Goal: Obtain resource: Download file/media

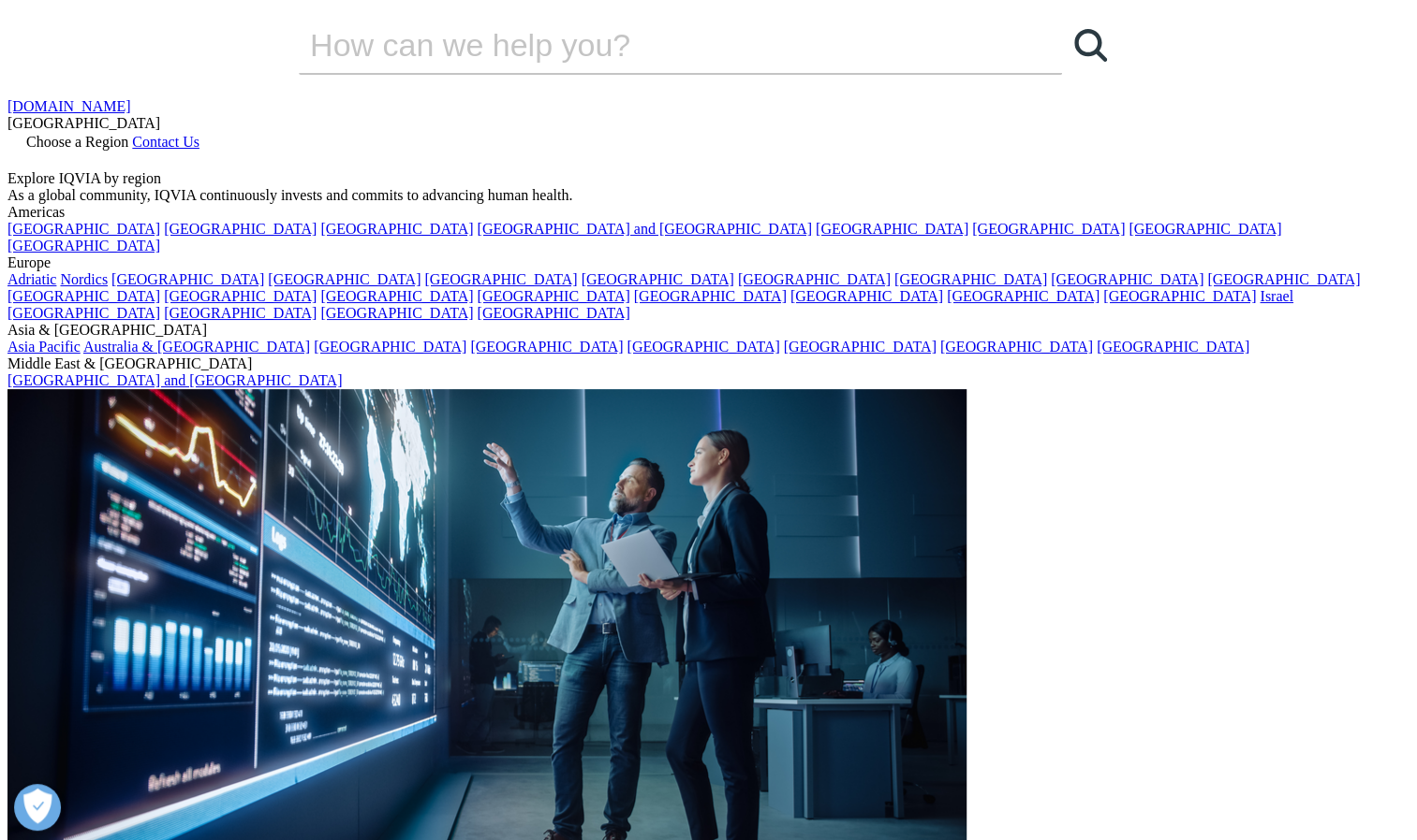
copy h6 "Transparency"
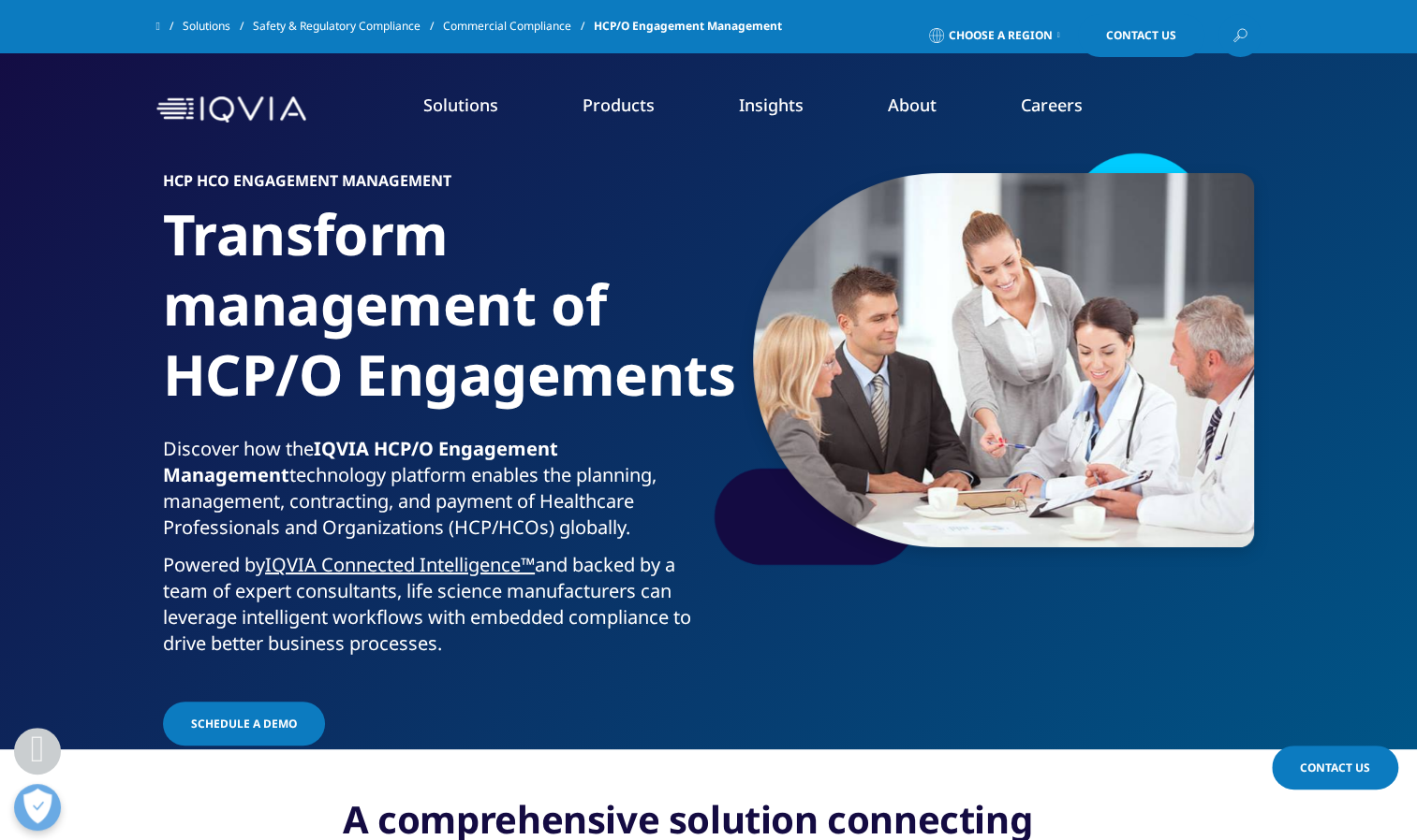
scroll to position [4975, 0]
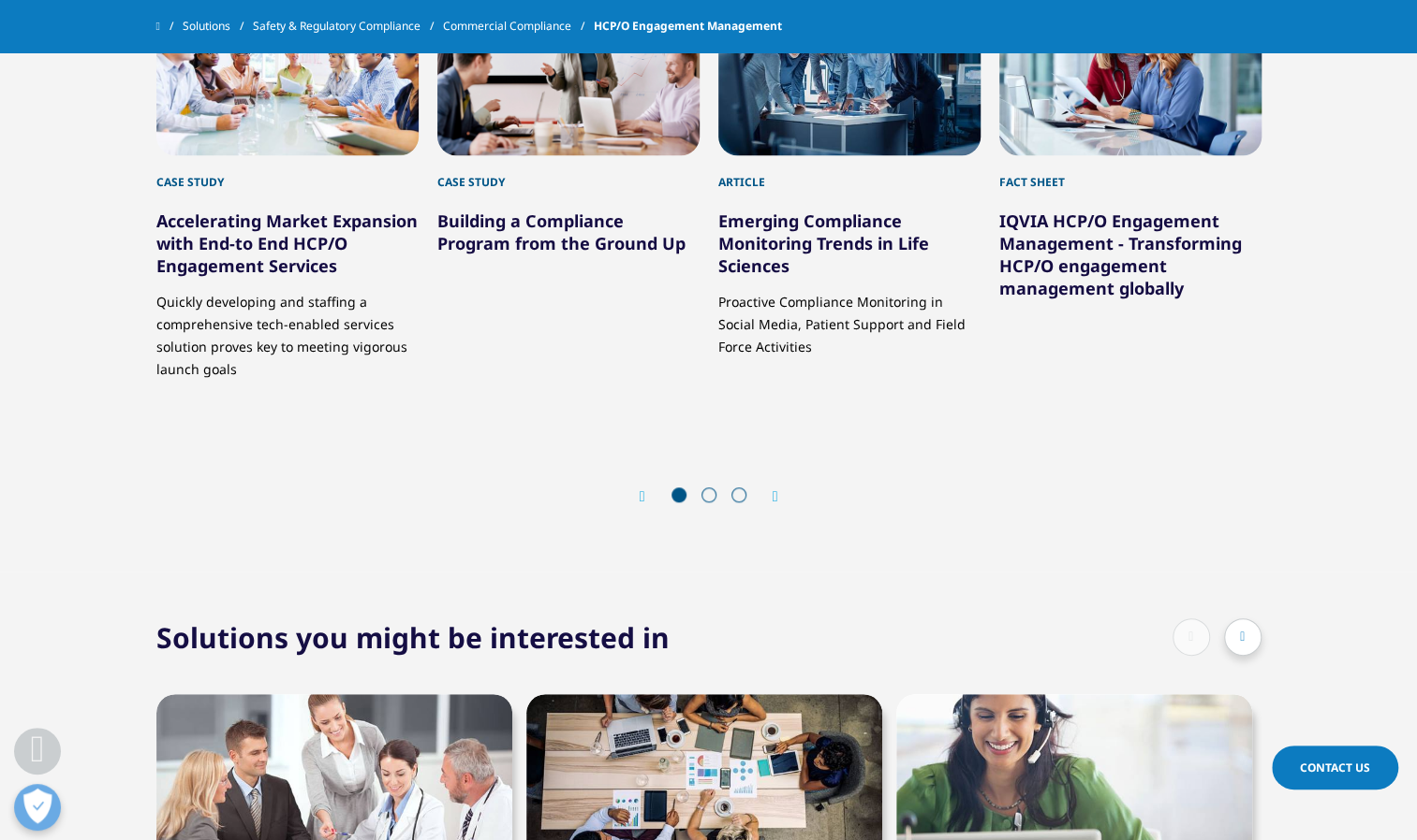
click at [303, 254] on link "Accelerating Market Expansion with End-to End HCP/O Engagement Services" at bounding box center [287, 242] width 261 height 67
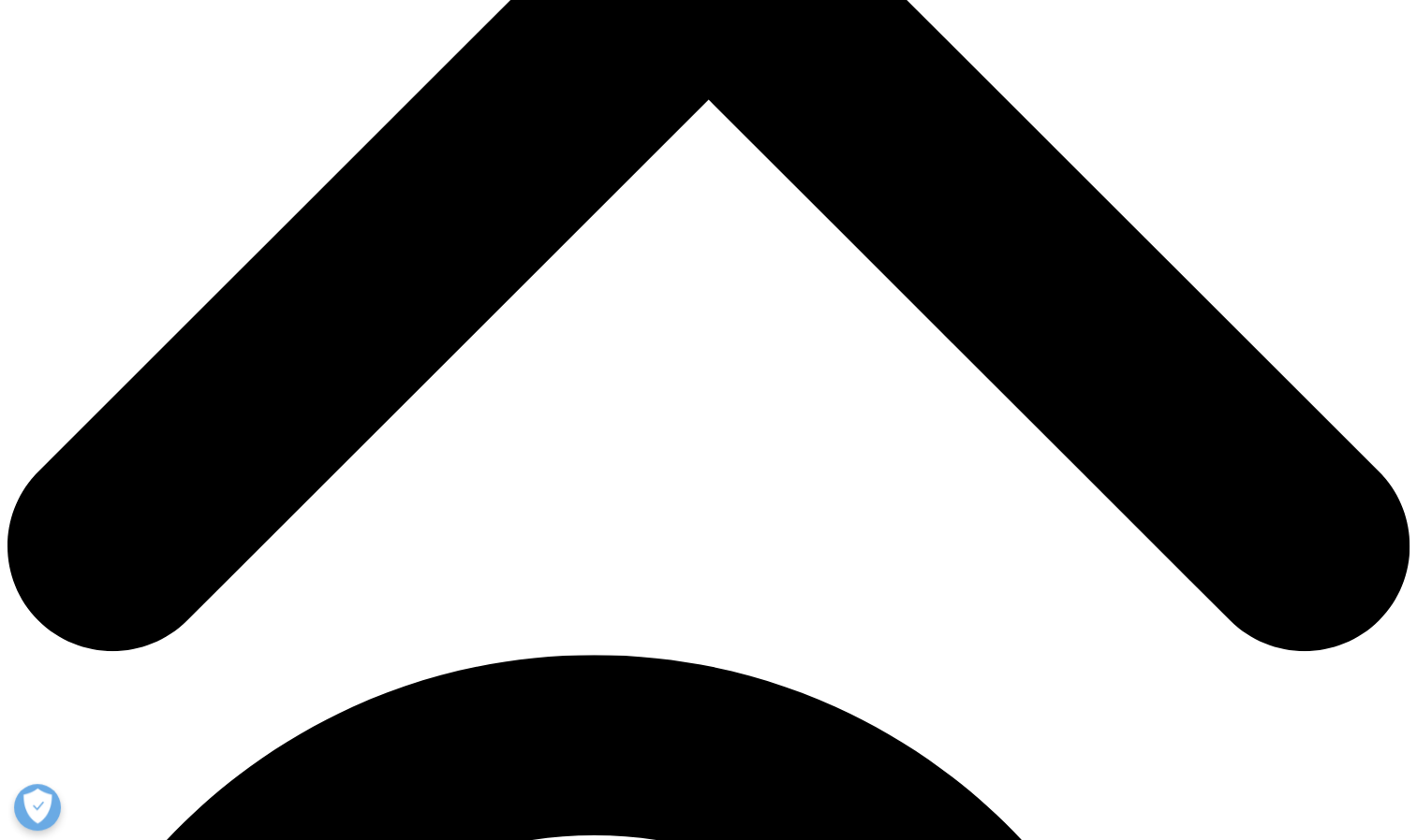
scroll to position [1641, 0]
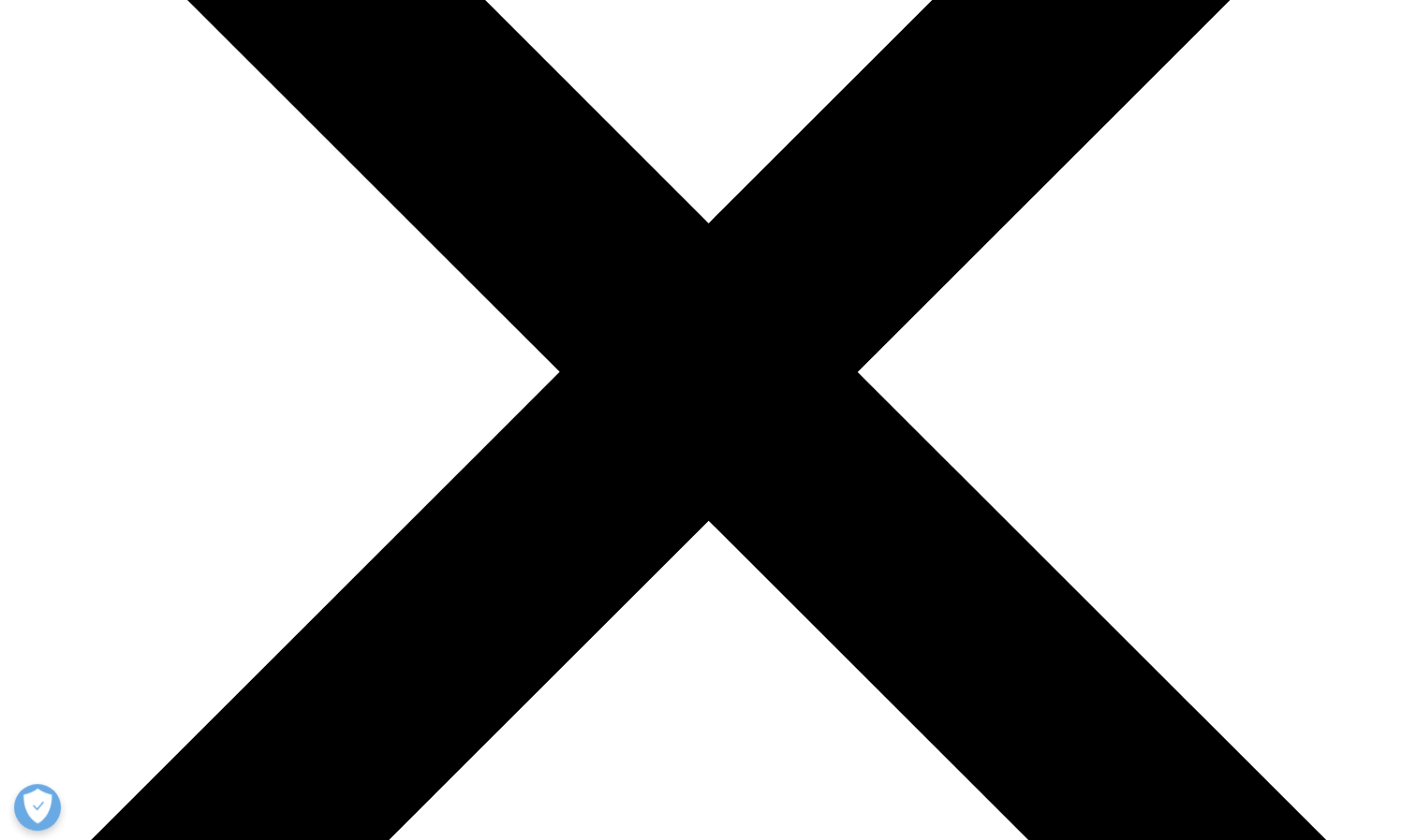
scroll to position [371, 0]
